Goal: Task Accomplishment & Management: Manage account settings

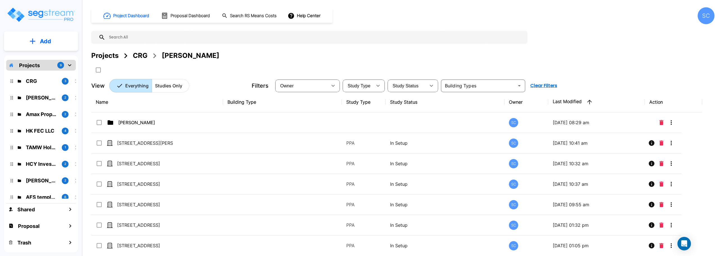
click at [706, 21] on div "SC" at bounding box center [706, 15] width 17 height 17
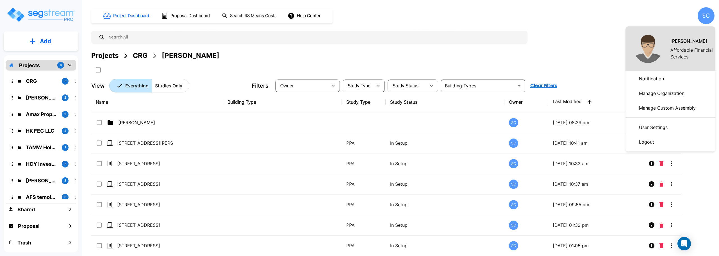
click at [662, 128] on p "User Settings" at bounding box center [653, 127] width 33 height 11
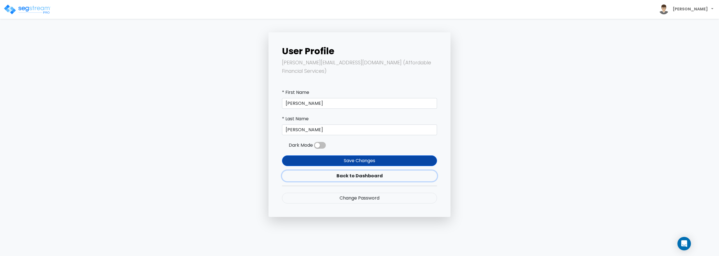
click at [360, 170] on link "Back to Dashboard" at bounding box center [359, 175] width 155 height 11
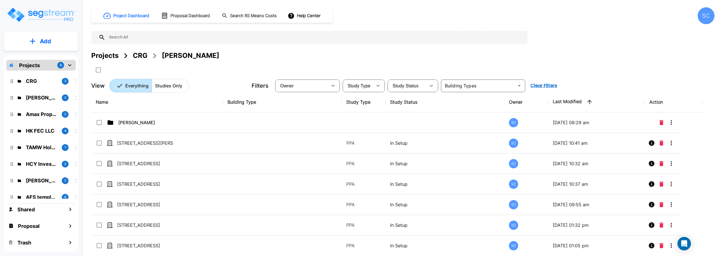
click at [708, 12] on div "SC" at bounding box center [706, 15] width 17 height 17
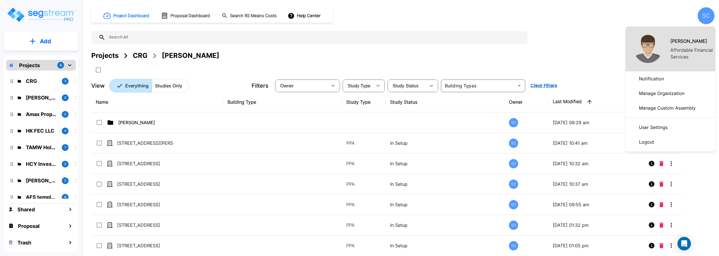
click at [645, 92] on p "Manage Organization" at bounding box center [662, 93] width 50 height 11
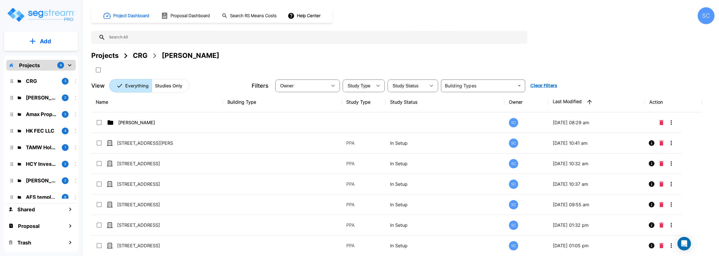
click at [706, 14] on div "SC" at bounding box center [706, 15] width 17 height 17
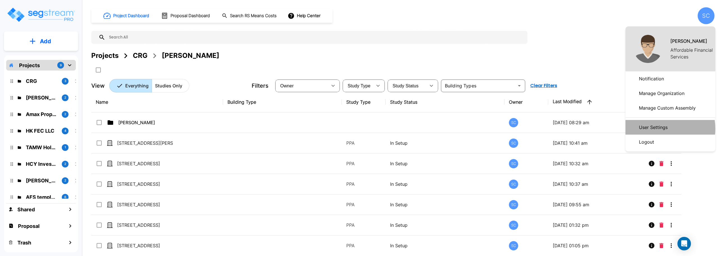
click at [657, 129] on p "User Settings" at bounding box center [653, 127] width 33 height 11
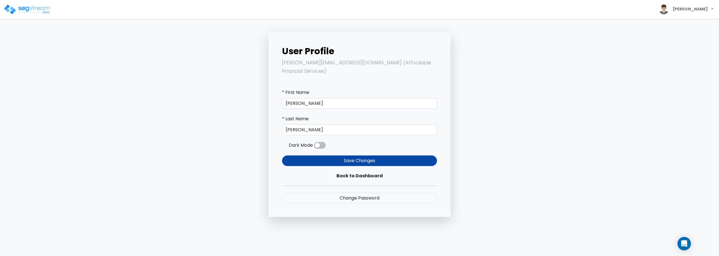
click at [642, 47] on body "[PERSON_NAME]" at bounding box center [359, 108] width 719 height 217
click at [695, 8] on b "[PERSON_NAME]" at bounding box center [690, 9] width 35 height 6
